Goal: Information Seeking & Learning: Learn about a topic

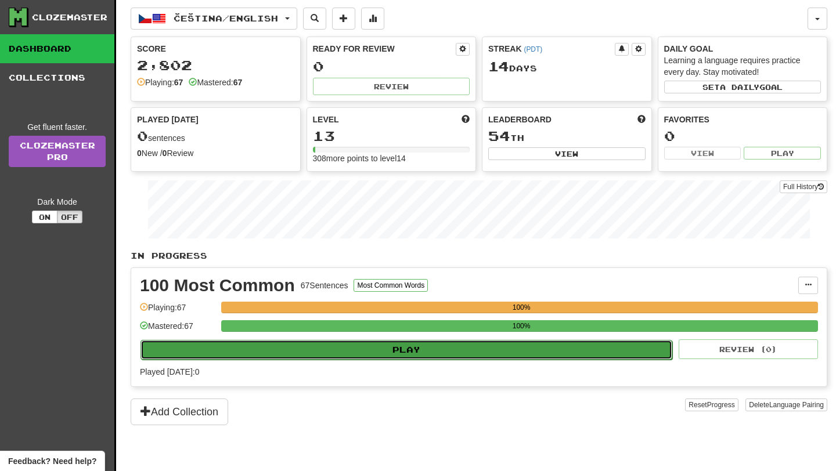
click at [406, 350] on button "Play" at bounding box center [406, 350] width 532 height 20
select select "**"
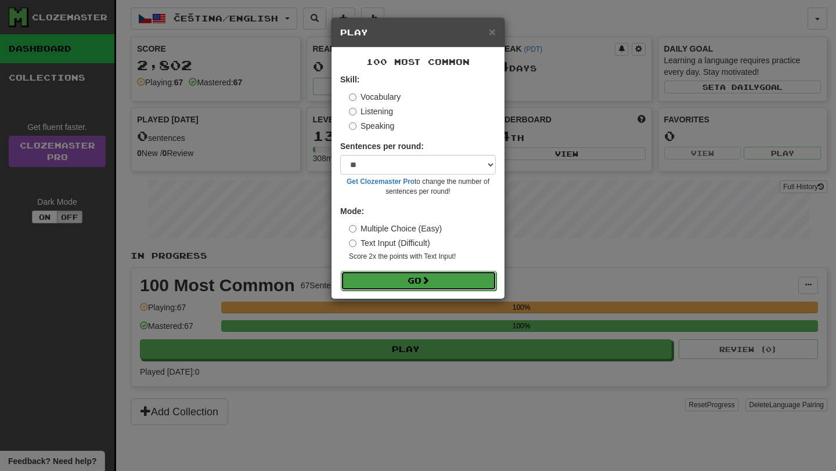
click at [426, 287] on button "Go" at bounding box center [419, 281] width 156 height 20
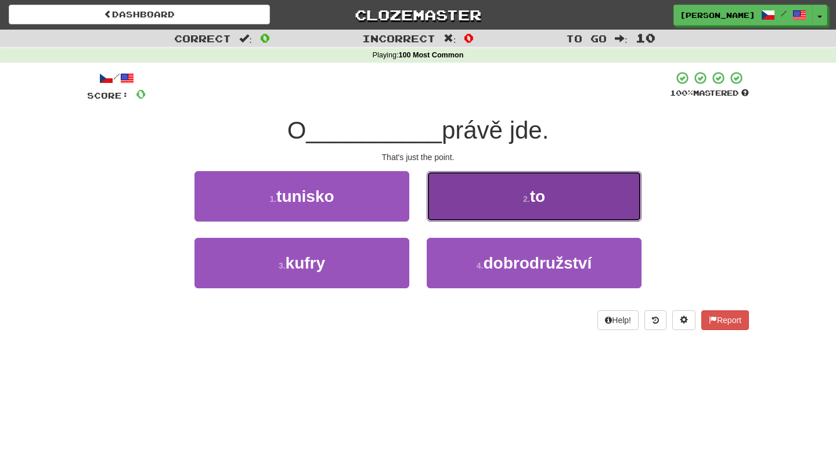
click at [485, 197] on button "2 . to" at bounding box center [534, 196] width 215 height 51
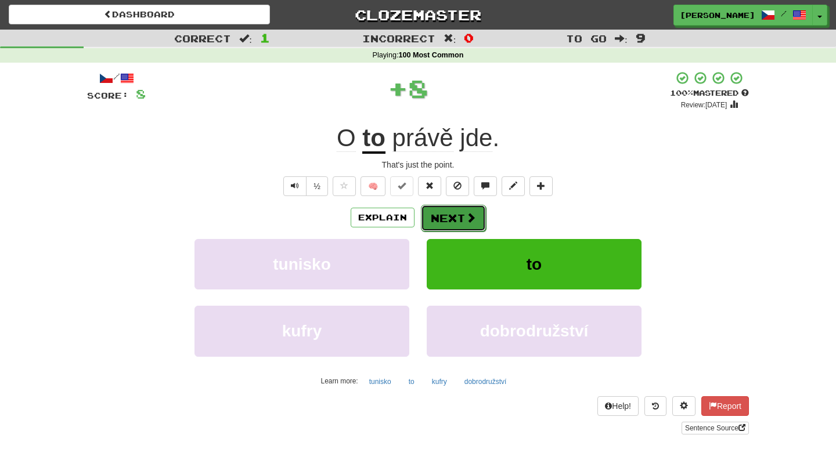
click at [457, 217] on button "Next" at bounding box center [453, 218] width 65 height 27
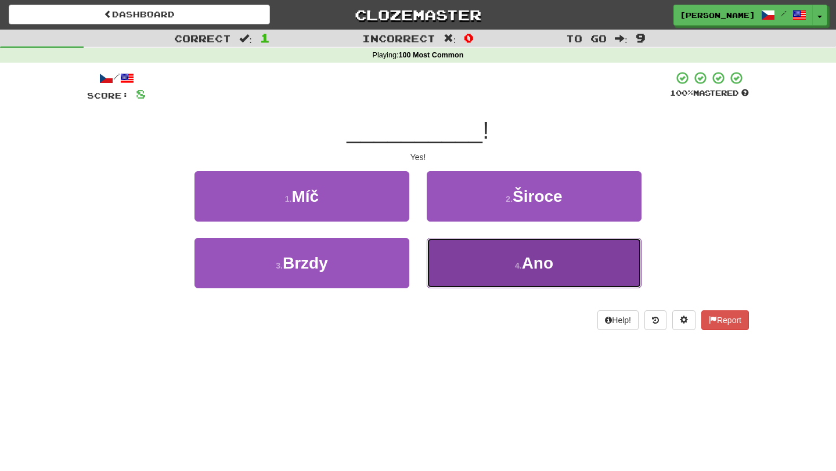
click at [488, 265] on button "4 . Ano" at bounding box center [534, 263] width 215 height 51
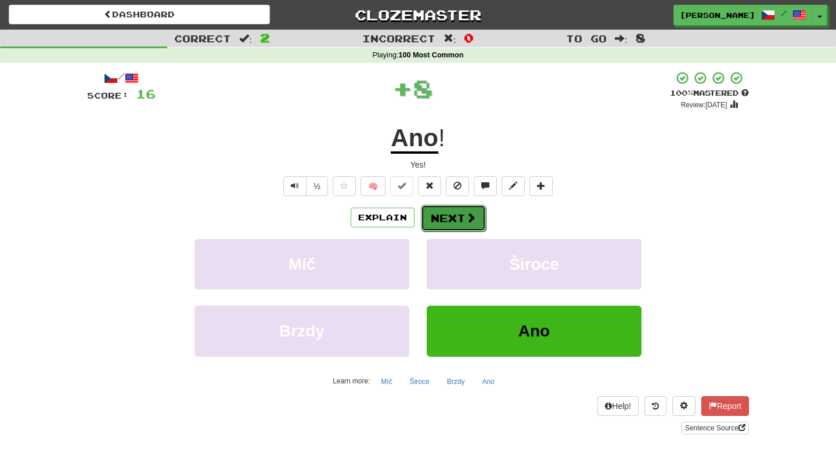
click at [467, 219] on span at bounding box center [471, 217] width 10 height 10
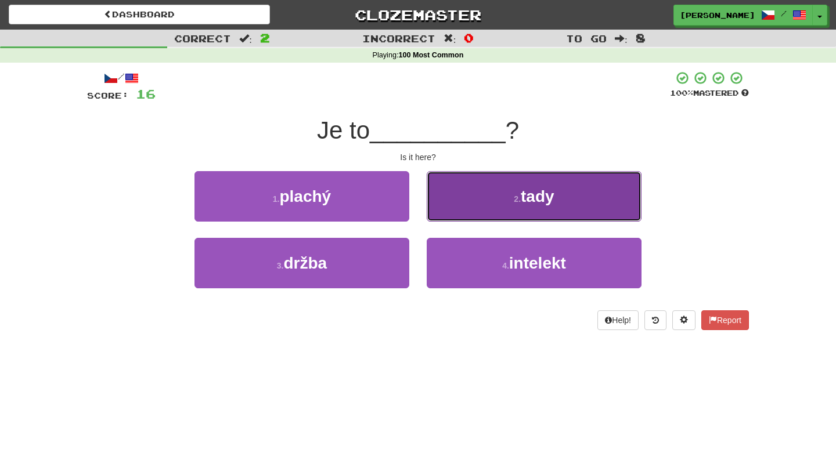
click at [495, 210] on button "2 . tady" at bounding box center [534, 196] width 215 height 51
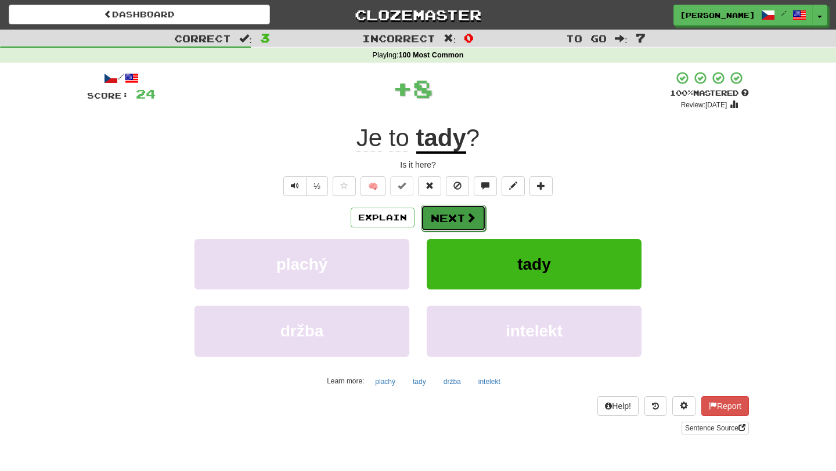
click at [466, 222] on span at bounding box center [471, 217] width 10 height 10
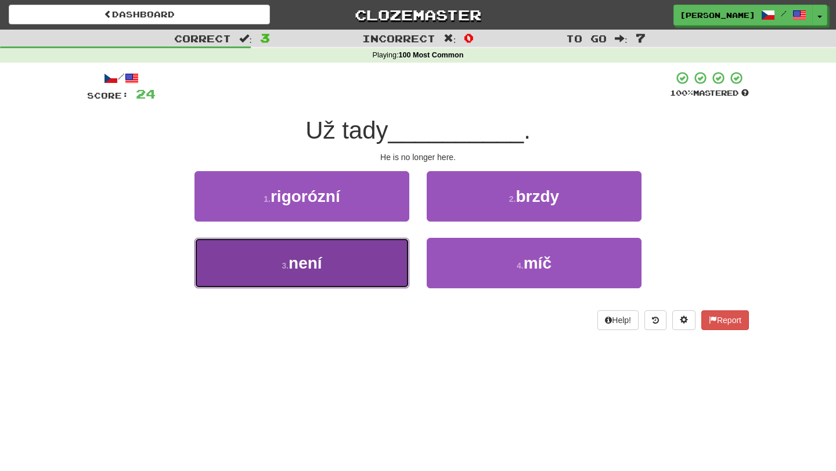
click at [402, 269] on button "3 . není" at bounding box center [301, 263] width 215 height 51
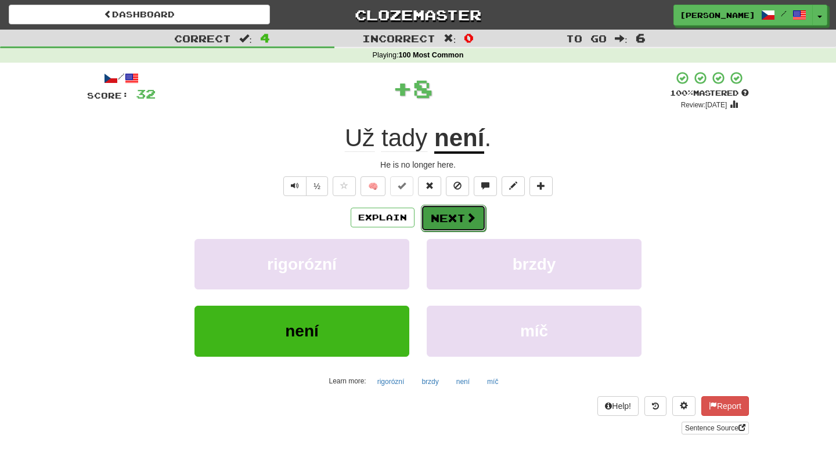
click at [447, 218] on button "Next" at bounding box center [453, 218] width 65 height 27
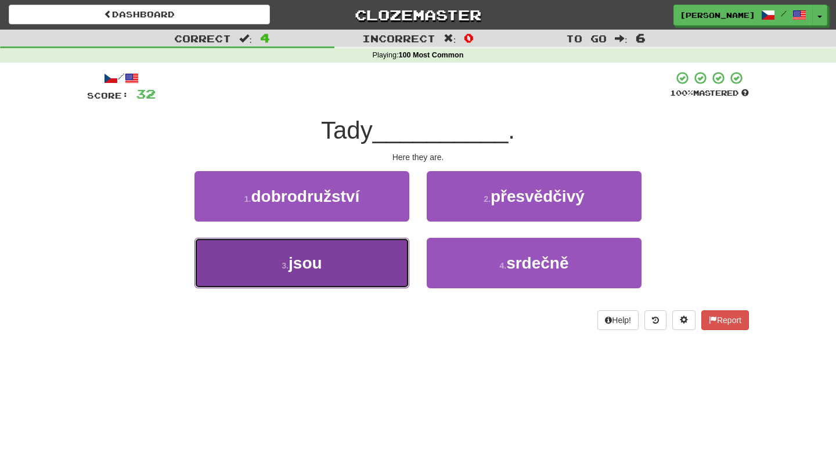
click at [365, 262] on button "3 . jsou" at bounding box center [301, 263] width 215 height 51
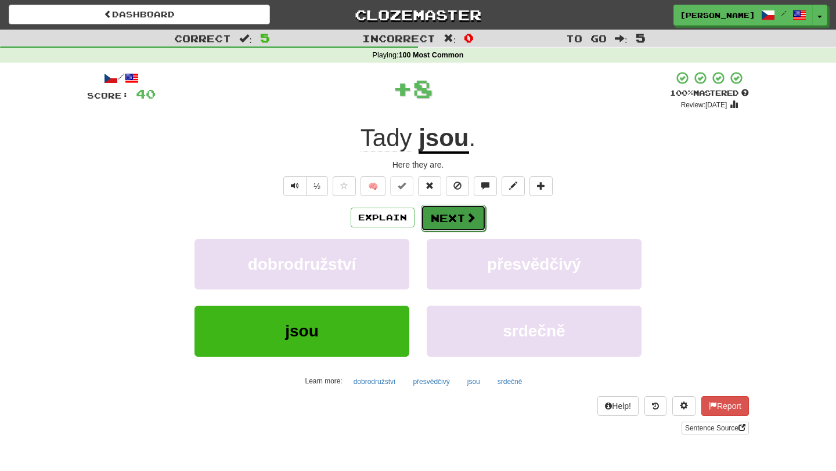
click at [440, 215] on button "Next" at bounding box center [453, 218] width 65 height 27
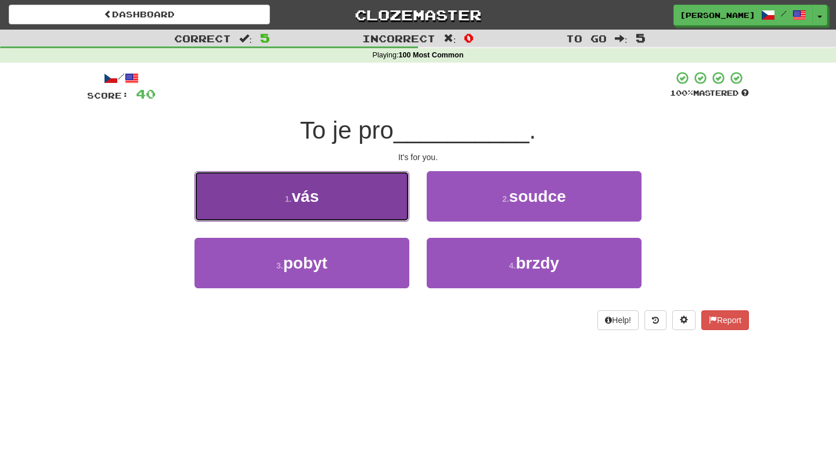
click at [372, 207] on button "1 . vás" at bounding box center [301, 196] width 215 height 51
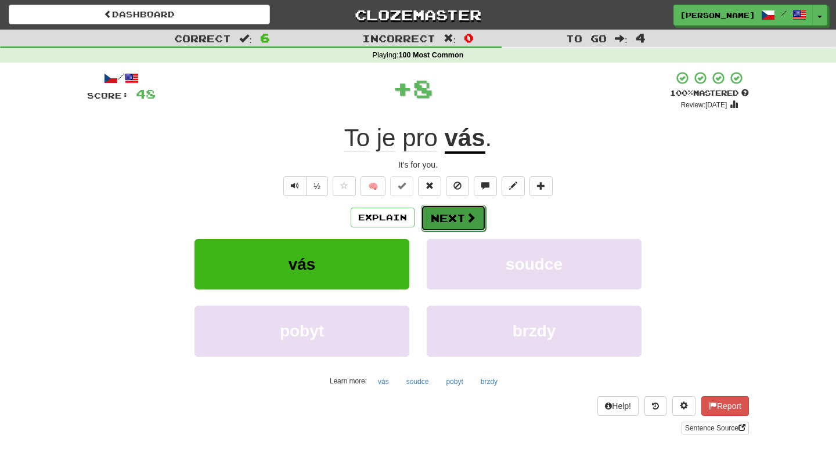
click at [452, 221] on button "Next" at bounding box center [453, 218] width 65 height 27
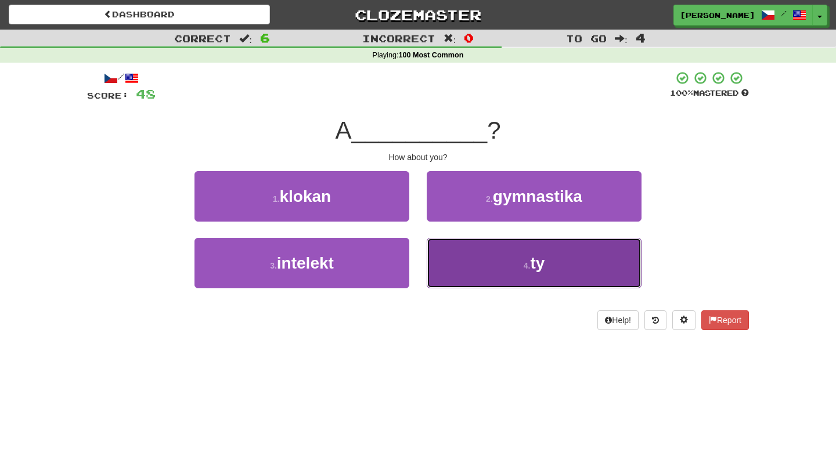
click at [472, 257] on button "4 . ty" at bounding box center [534, 263] width 215 height 51
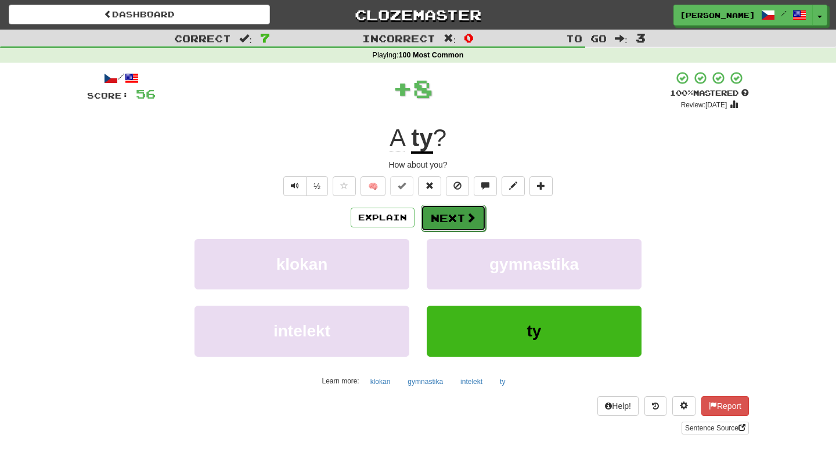
click at [450, 217] on button "Next" at bounding box center [453, 218] width 65 height 27
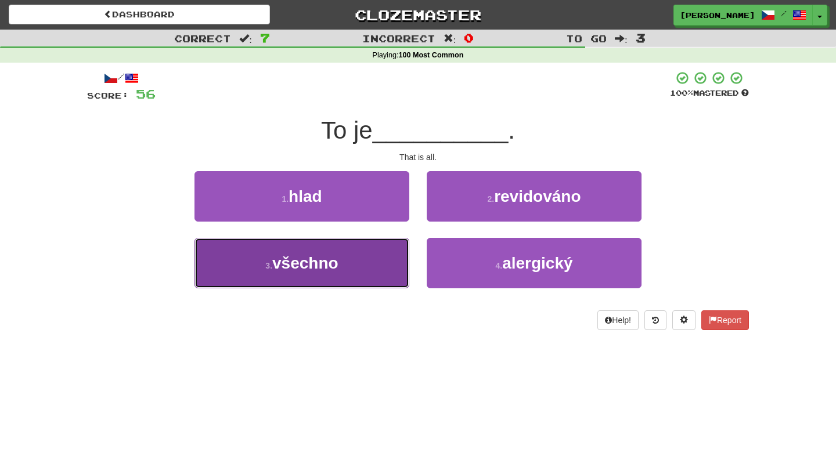
click at [356, 282] on button "3 . všechno" at bounding box center [301, 263] width 215 height 51
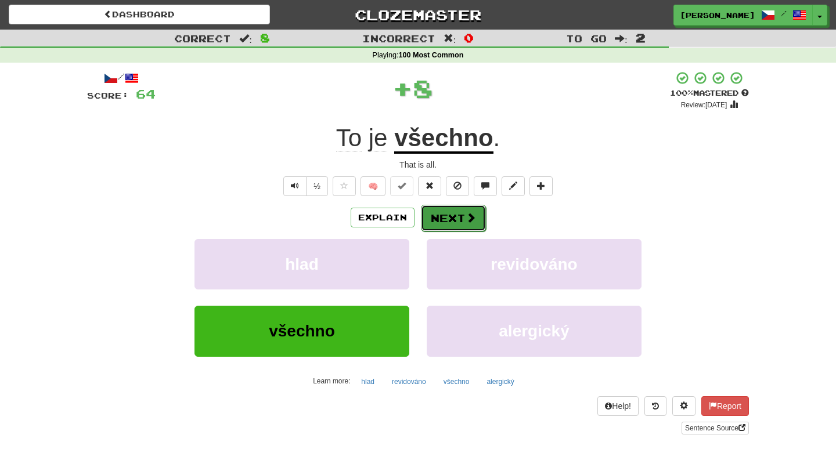
click at [448, 212] on button "Next" at bounding box center [453, 218] width 65 height 27
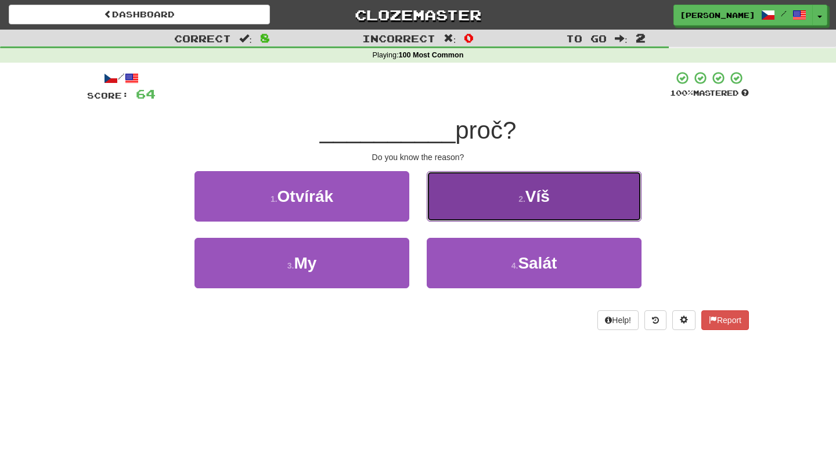
click at [477, 200] on button "2 . Víš" at bounding box center [534, 196] width 215 height 51
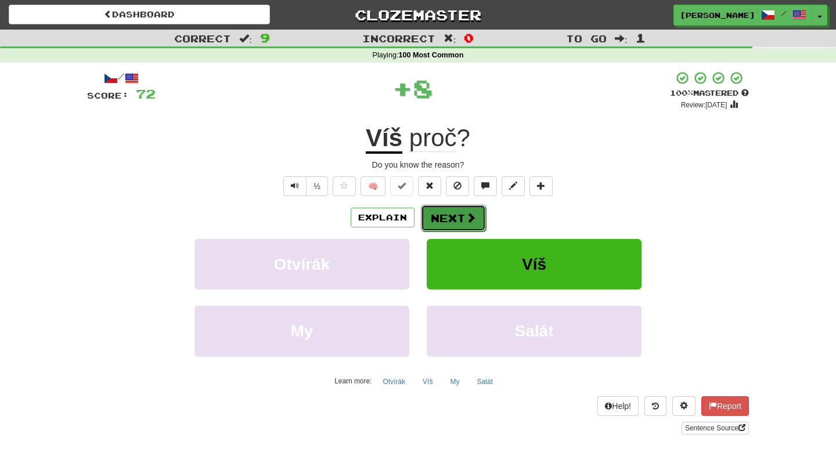
click at [448, 216] on button "Next" at bounding box center [453, 218] width 65 height 27
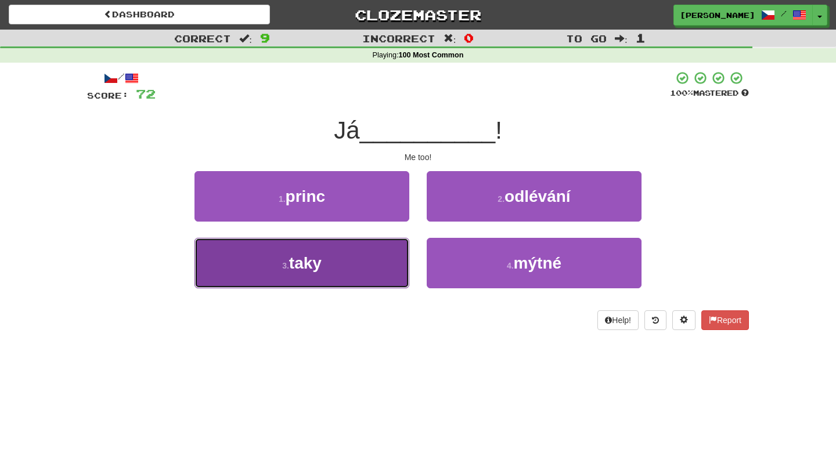
click at [390, 265] on button "3 . taky" at bounding box center [301, 263] width 215 height 51
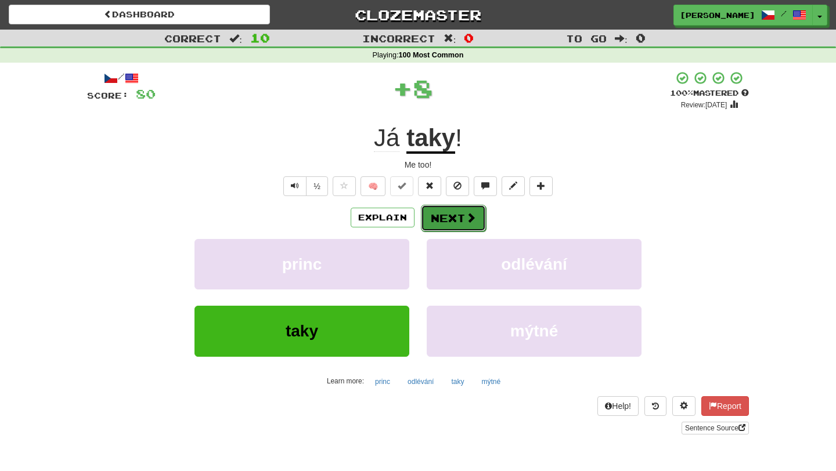
click at [459, 221] on button "Next" at bounding box center [453, 218] width 65 height 27
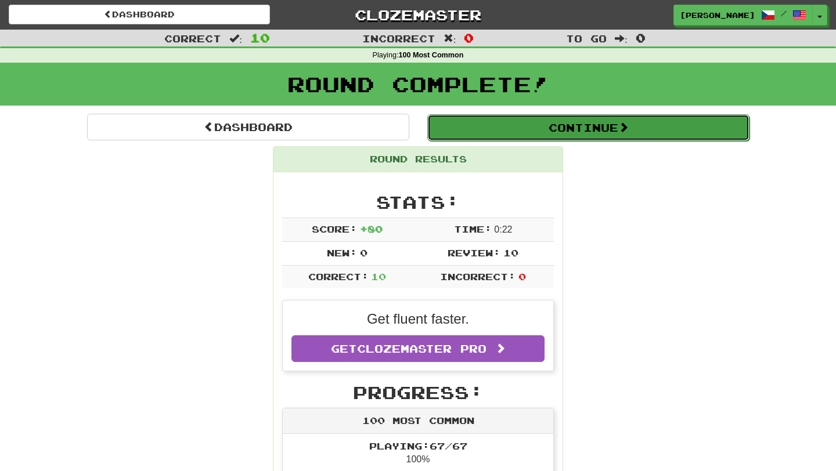
click at [578, 127] on button "Continue" at bounding box center [588, 127] width 322 height 27
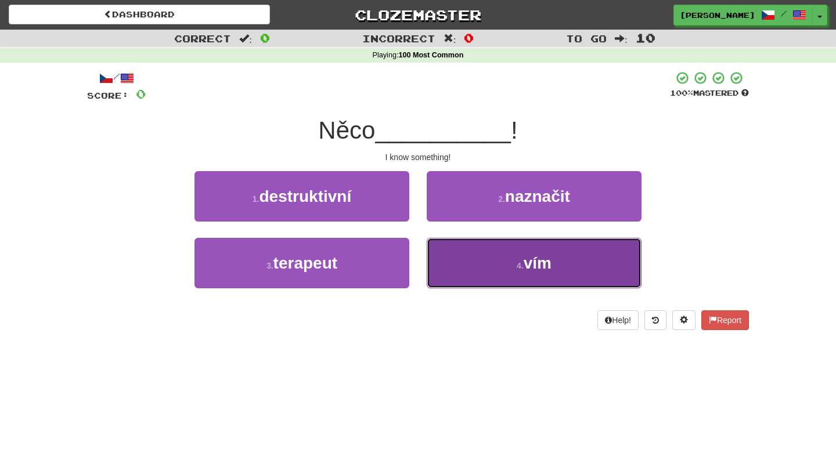
click at [532, 257] on span "vím" at bounding box center [538, 263] width 28 height 18
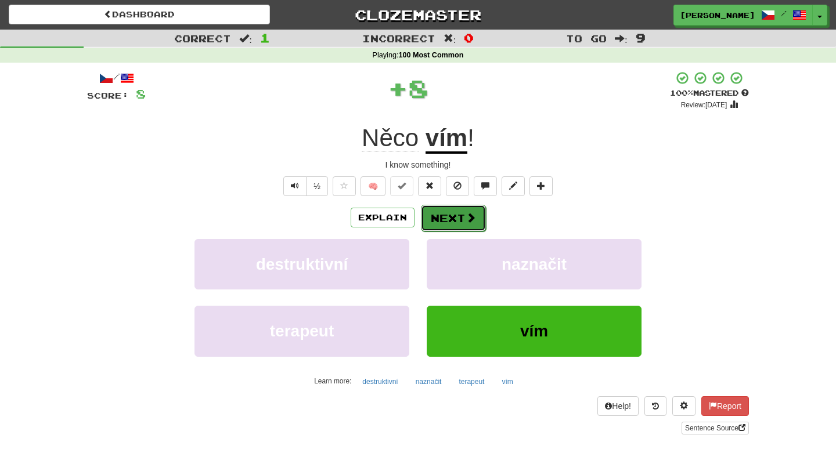
click at [463, 218] on button "Next" at bounding box center [453, 218] width 65 height 27
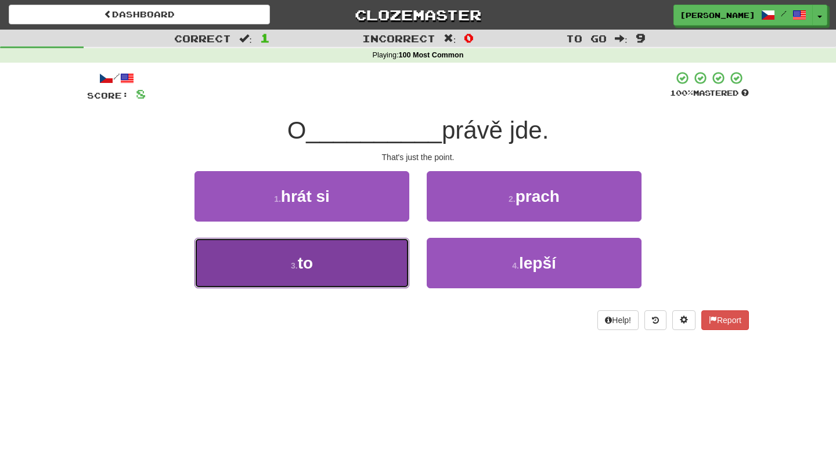
click at [353, 271] on button "3 . to" at bounding box center [301, 263] width 215 height 51
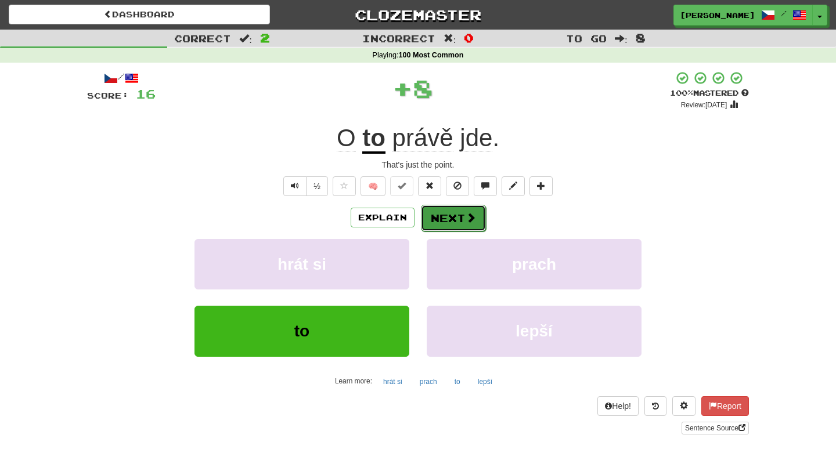
click at [452, 219] on button "Next" at bounding box center [453, 218] width 65 height 27
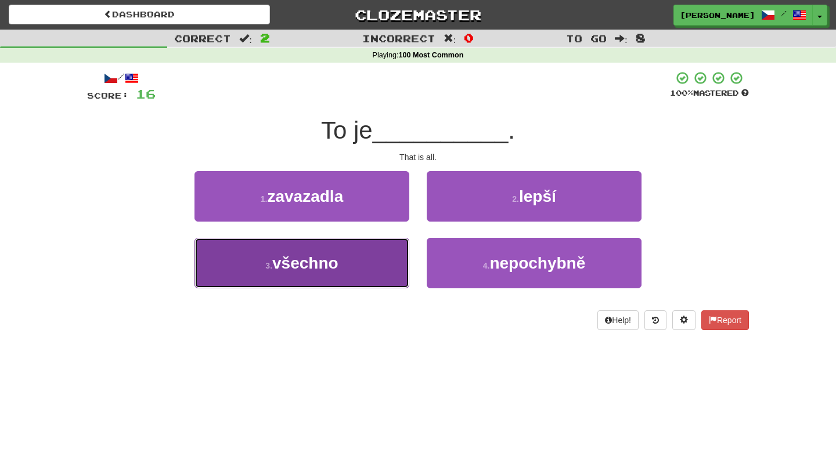
click at [355, 266] on button "3 . všechno" at bounding box center [301, 263] width 215 height 51
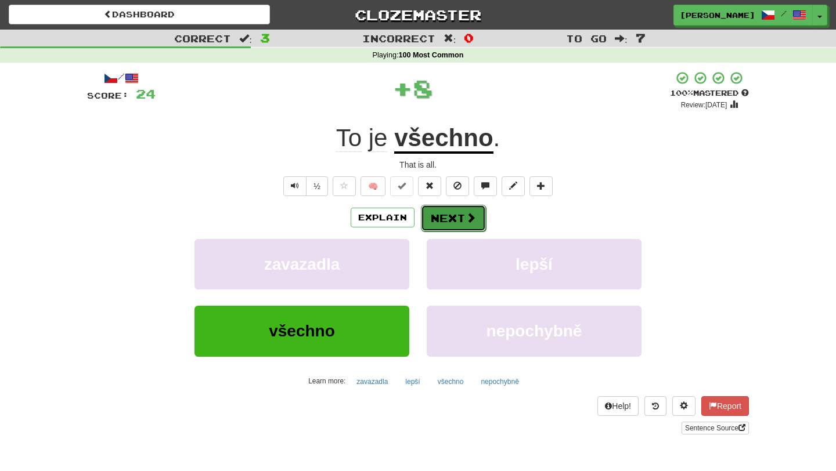
click at [441, 223] on button "Next" at bounding box center [453, 218] width 65 height 27
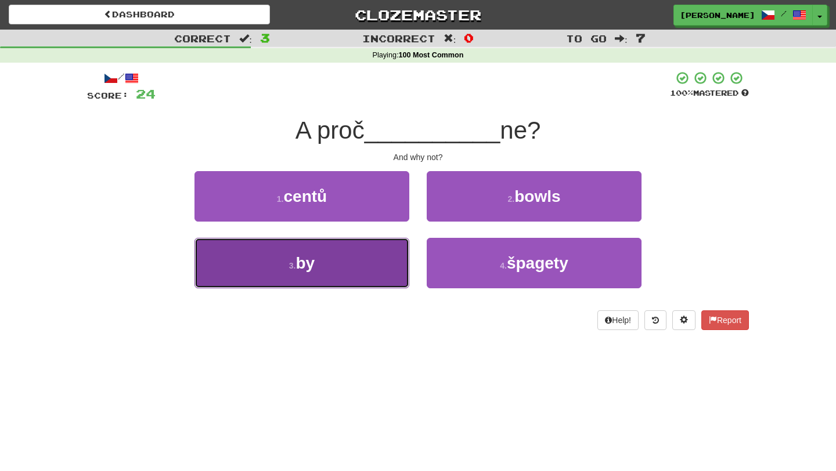
click at [347, 266] on button "3 . by" at bounding box center [301, 263] width 215 height 51
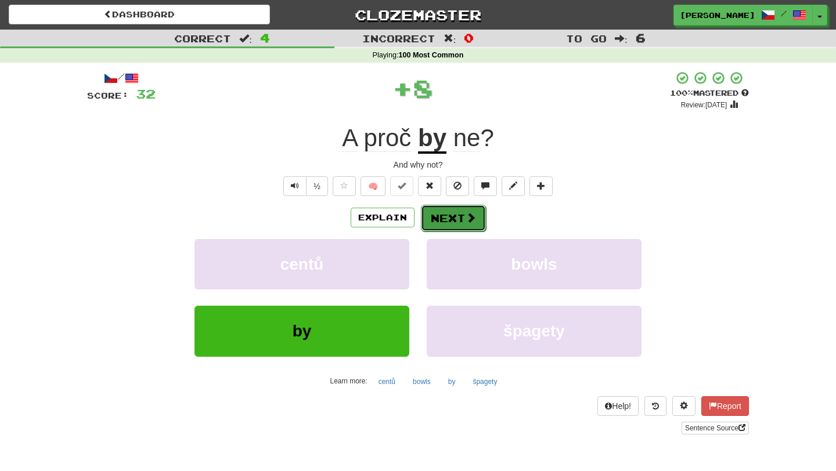
click at [446, 214] on button "Next" at bounding box center [453, 218] width 65 height 27
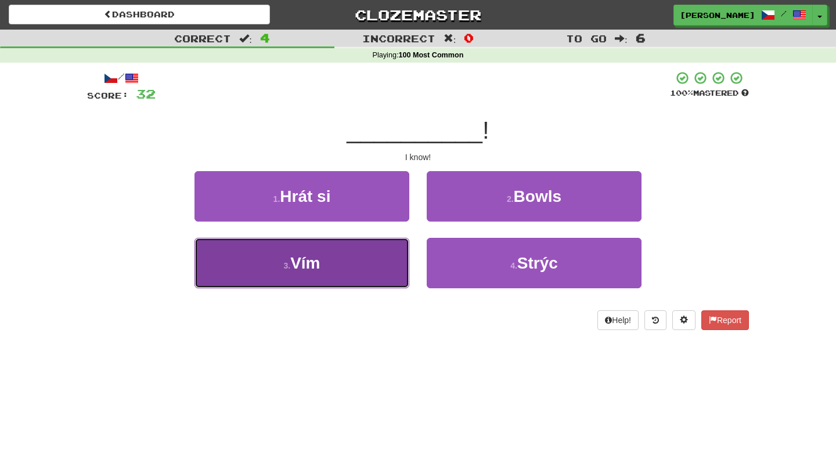
click at [367, 254] on button "3 . Vím" at bounding box center [301, 263] width 215 height 51
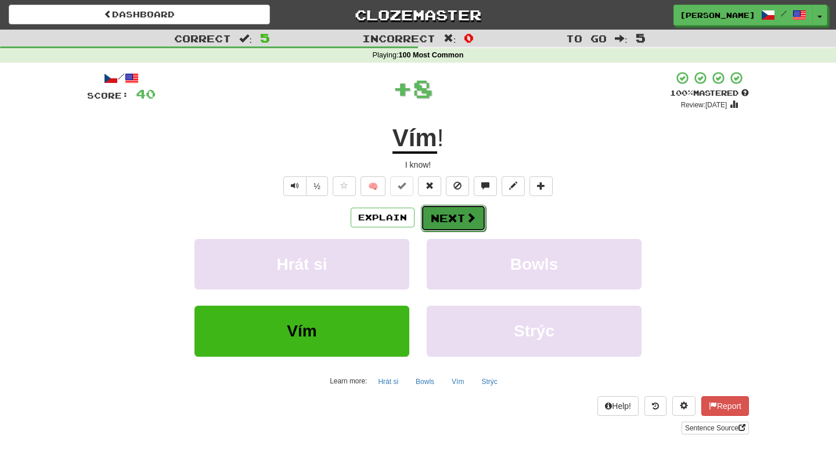
click at [437, 221] on button "Next" at bounding box center [453, 218] width 65 height 27
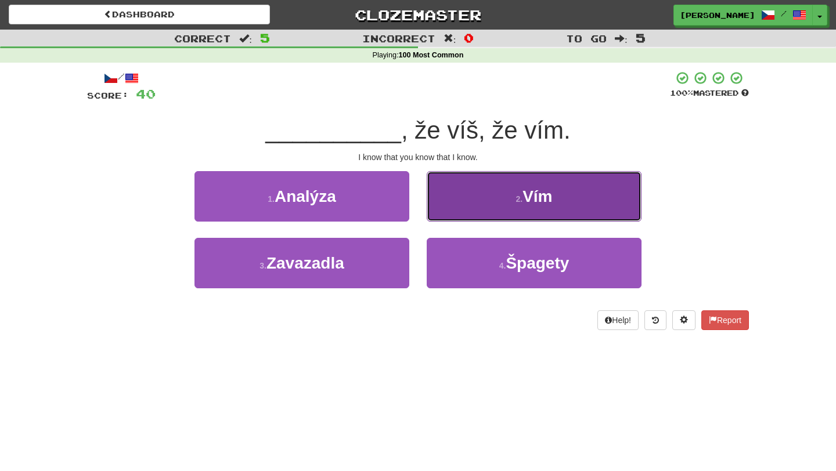
click at [502, 191] on button "2 . Vím" at bounding box center [534, 196] width 215 height 51
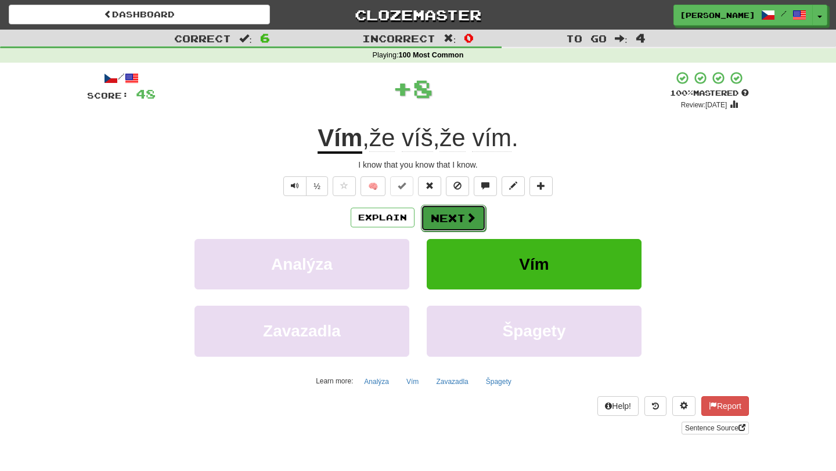
click at [449, 219] on button "Next" at bounding box center [453, 218] width 65 height 27
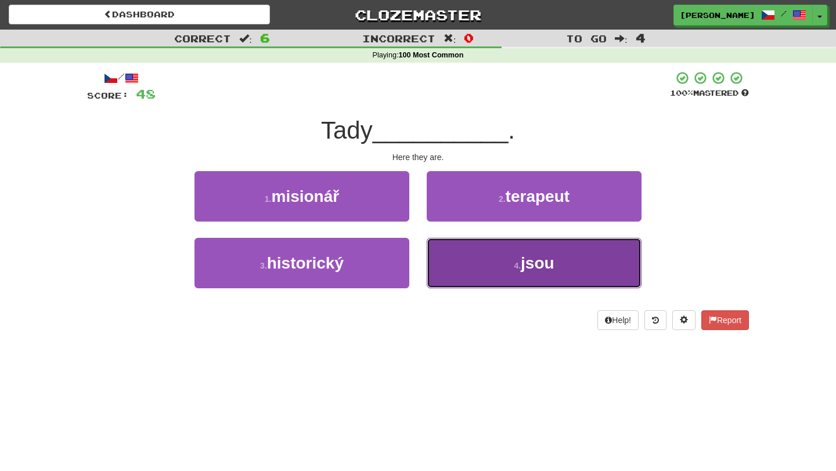
click at [500, 255] on button "4 . jsou" at bounding box center [534, 263] width 215 height 51
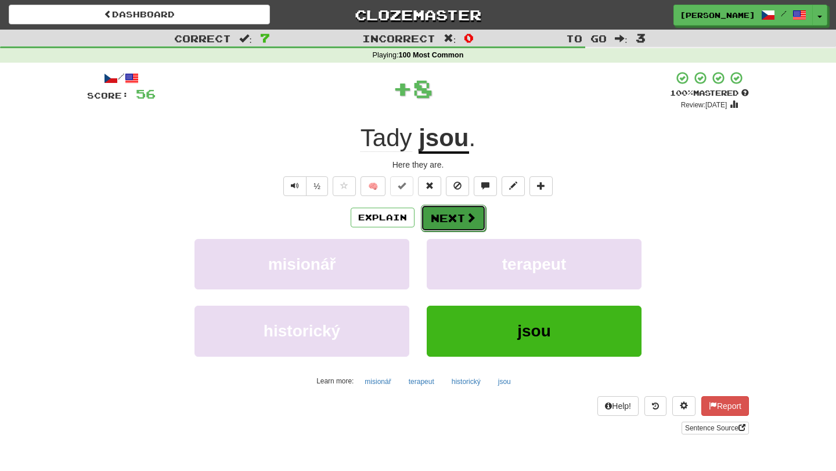
click at [471, 220] on span at bounding box center [471, 217] width 10 height 10
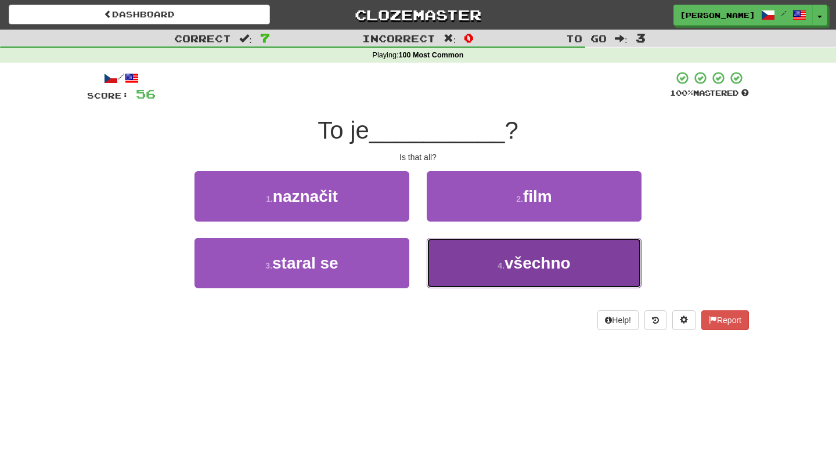
click at [511, 256] on span "všechno" at bounding box center [537, 263] width 66 height 18
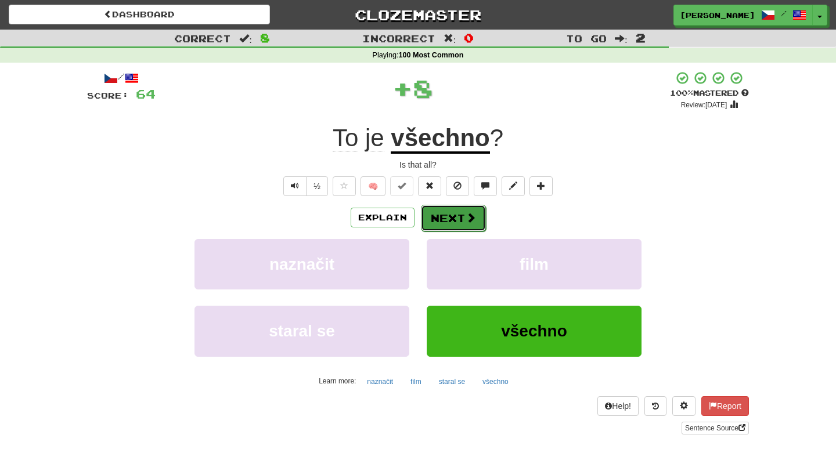
click at [459, 218] on button "Next" at bounding box center [453, 218] width 65 height 27
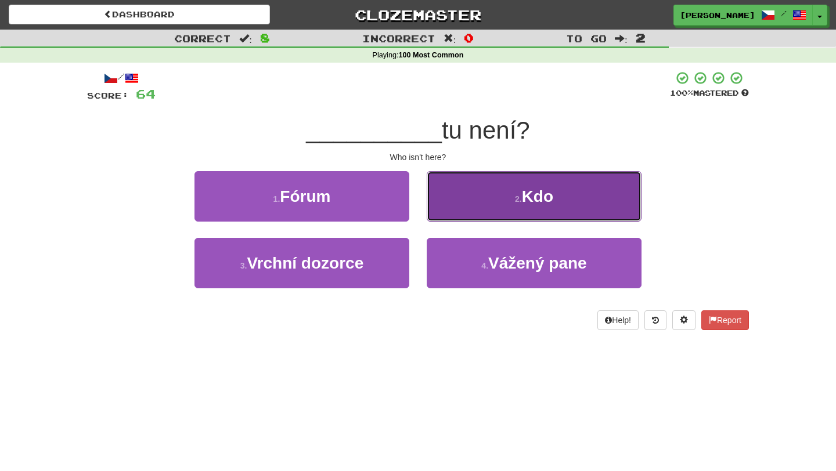
click at [475, 201] on button "2 . Kdo" at bounding box center [534, 196] width 215 height 51
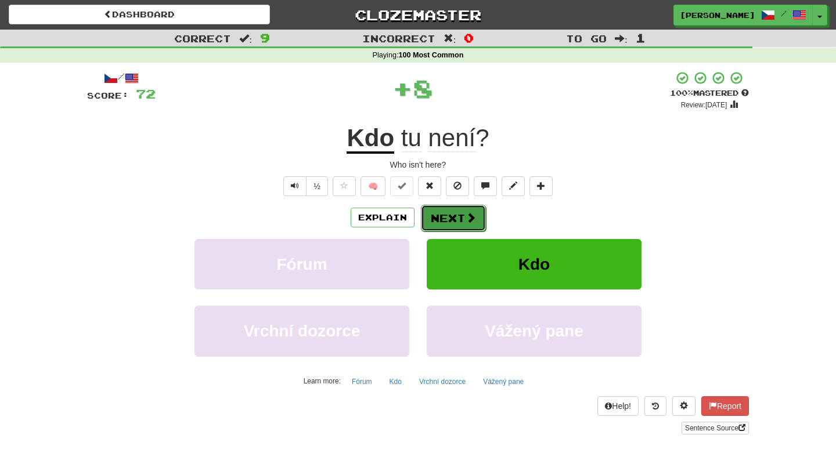
click at [450, 222] on button "Next" at bounding box center [453, 218] width 65 height 27
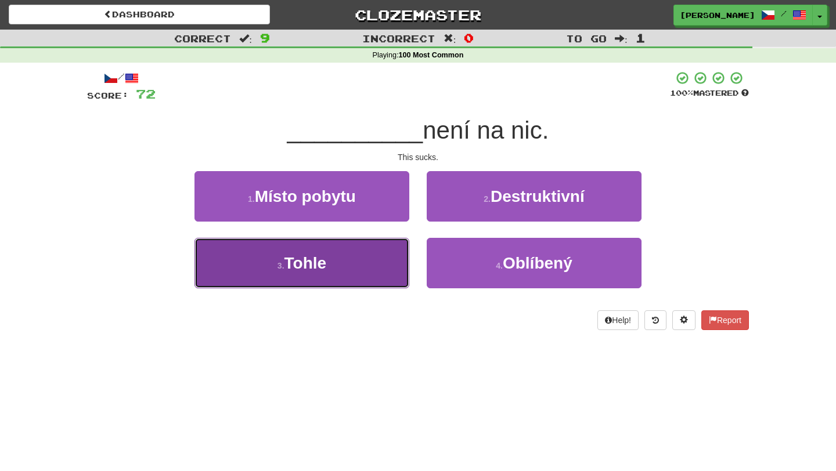
click at [360, 275] on button "3 . Tohle" at bounding box center [301, 263] width 215 height 51
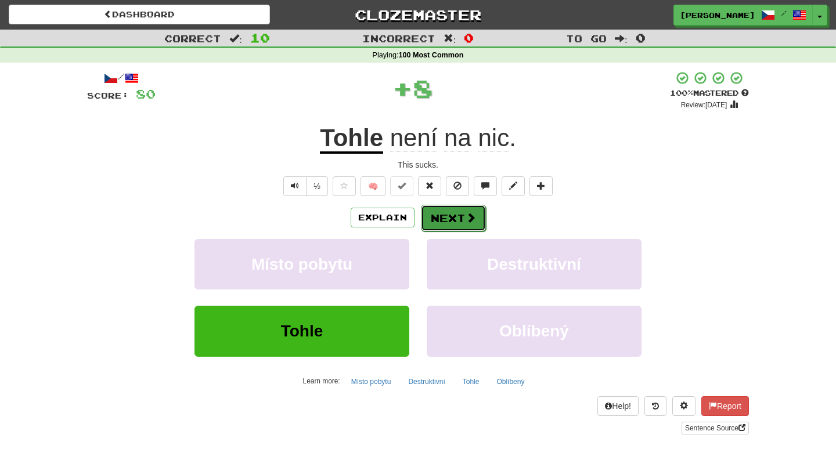
click at [462, 220] on button "Next" at bounding box center [453, 218] width 65 height 27
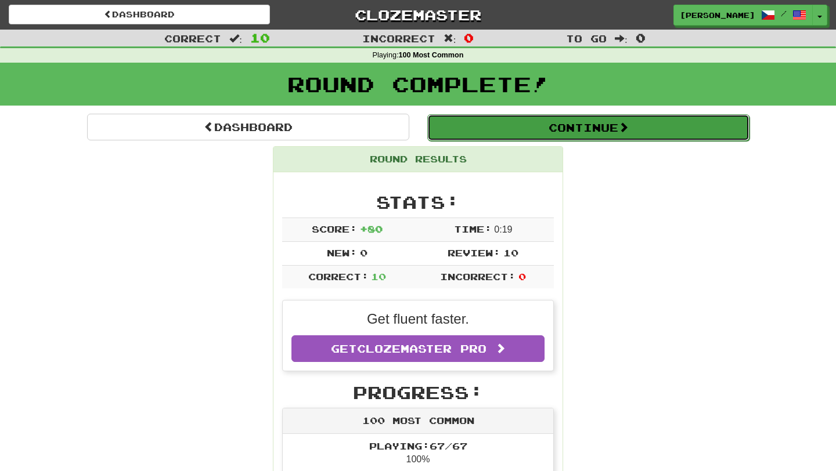
click at [586, 129] on button "Continue" at bounding box center [588, 127] width 322 height 27
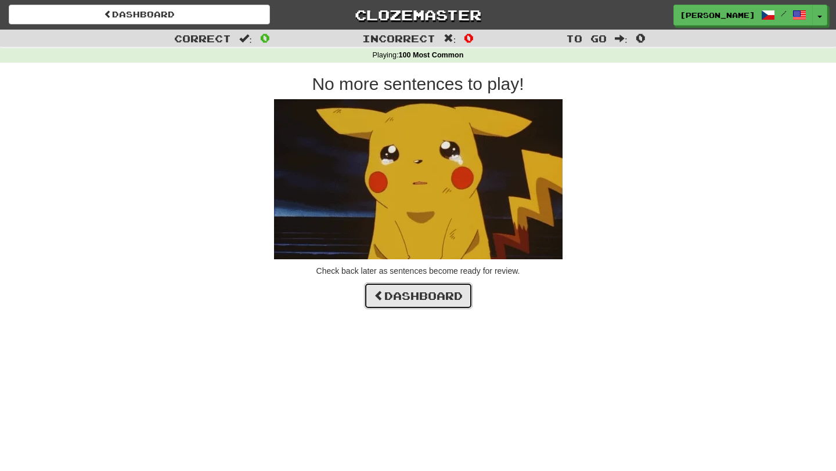
click at [438, 300] on link "Dashboard" at bounding box center [418, 296] width 109 height 27
